Goal: Information Seeking & Learning: Check status

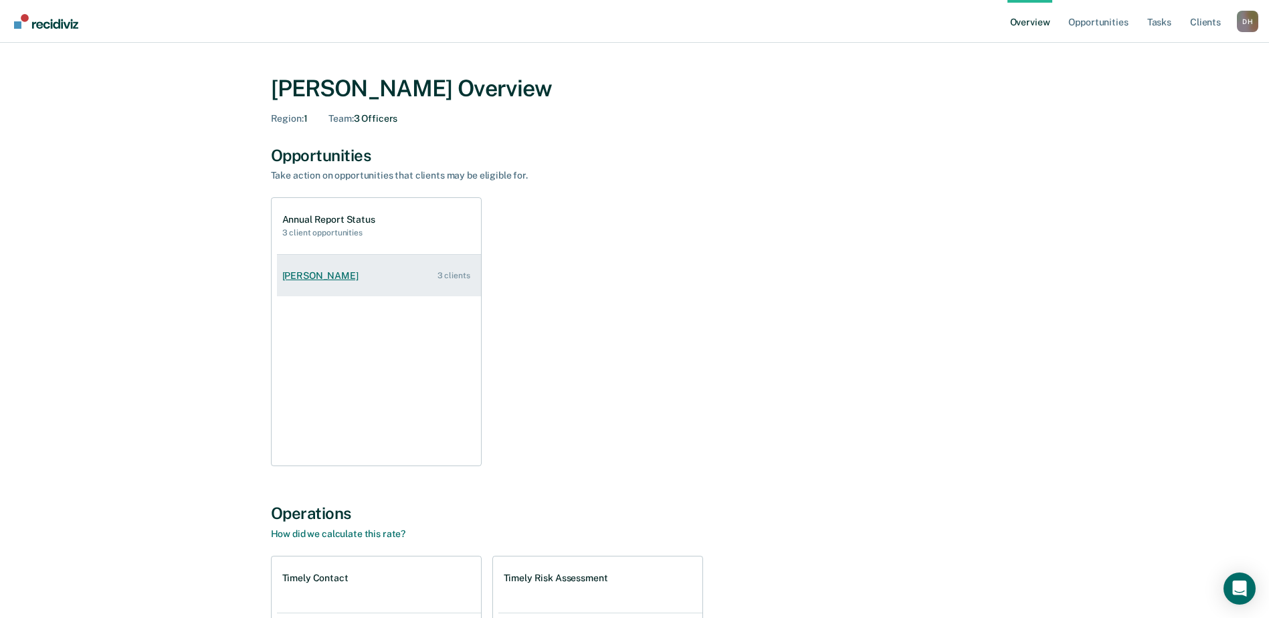
click at [328, 275] on div "[PERSON_NAME]" at bounding box center [323, 275] width 82 height 11
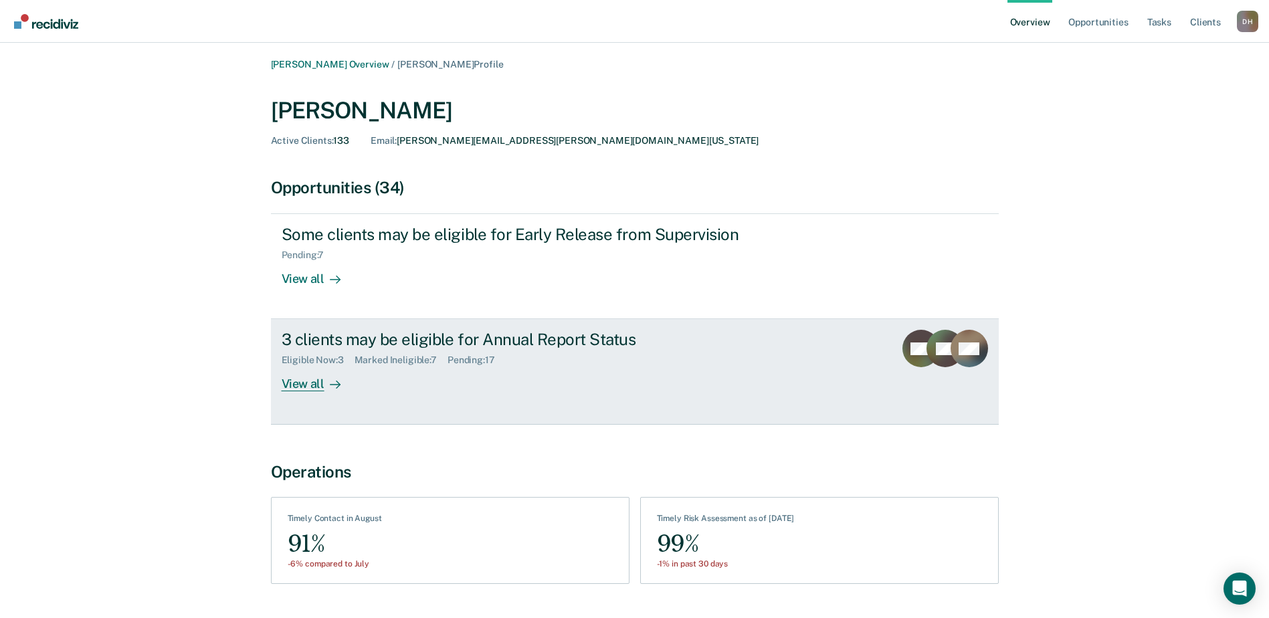
click at [308, 380] on div "View all" at bounding box center [319, 379] width 75 height 26
click at [309, 383] on div "View all" at bounding box center [319, 379] width 75 height 26
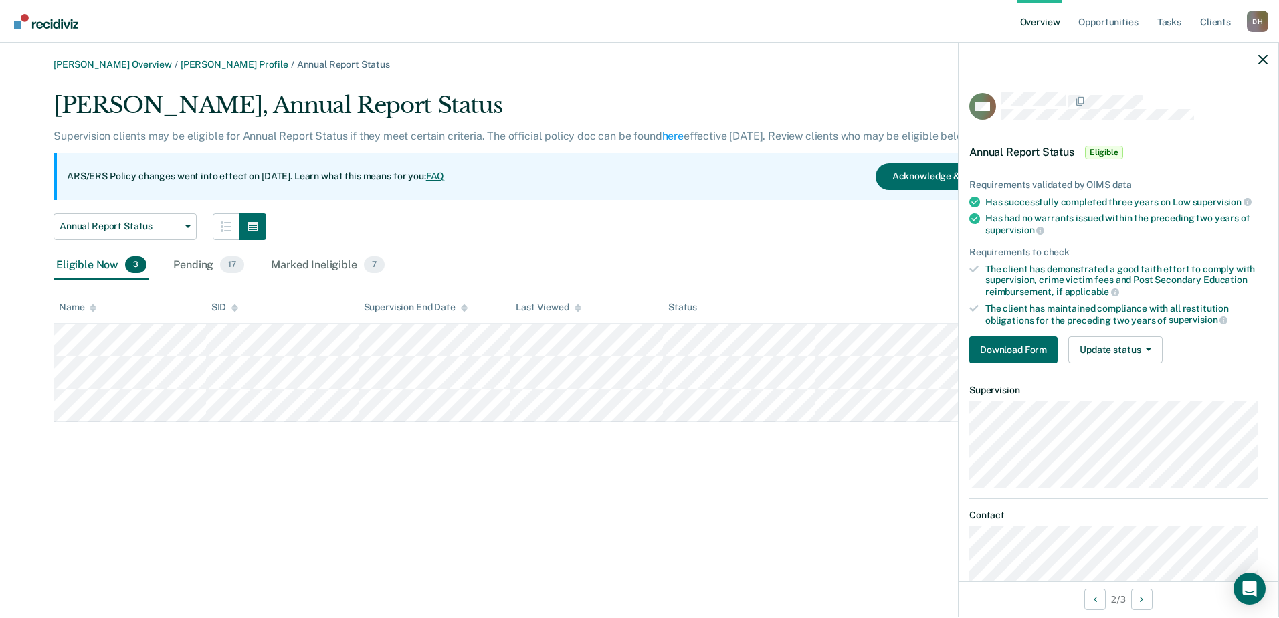
click at [524, 232] on div "Annual Report Status Annual Report Status Early Release from Supervision" at bounding box center [534, 226] width 960 height 27
click at [1266, 58] on icon "button" at bounding box center [1263, 59] width 9 height 9
